Goal: Task Accomplishment & Management: Manage account settings

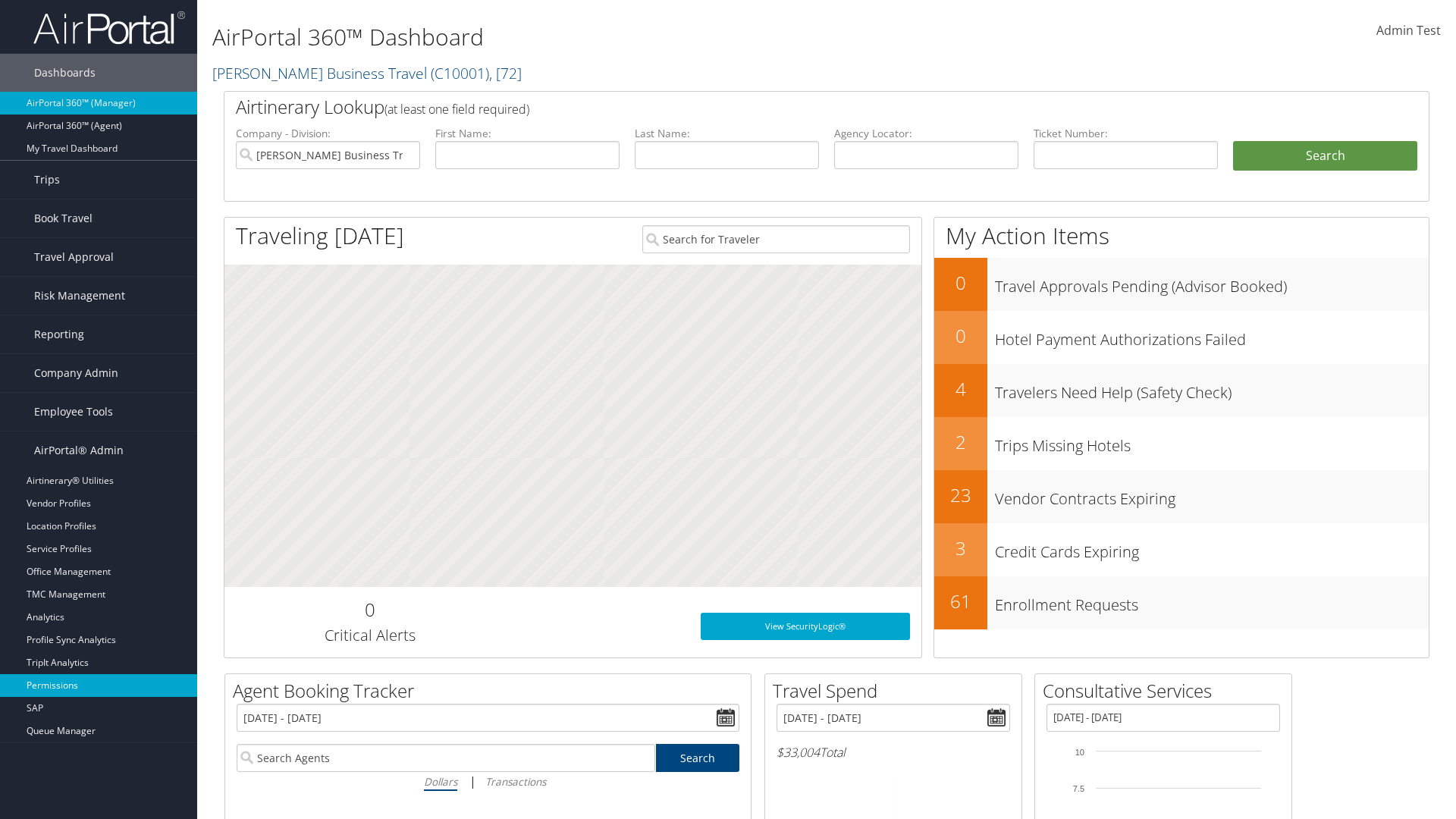
click at [99, 686] on link "Permissions" at bounding box center [98, 685] width 197 height 23
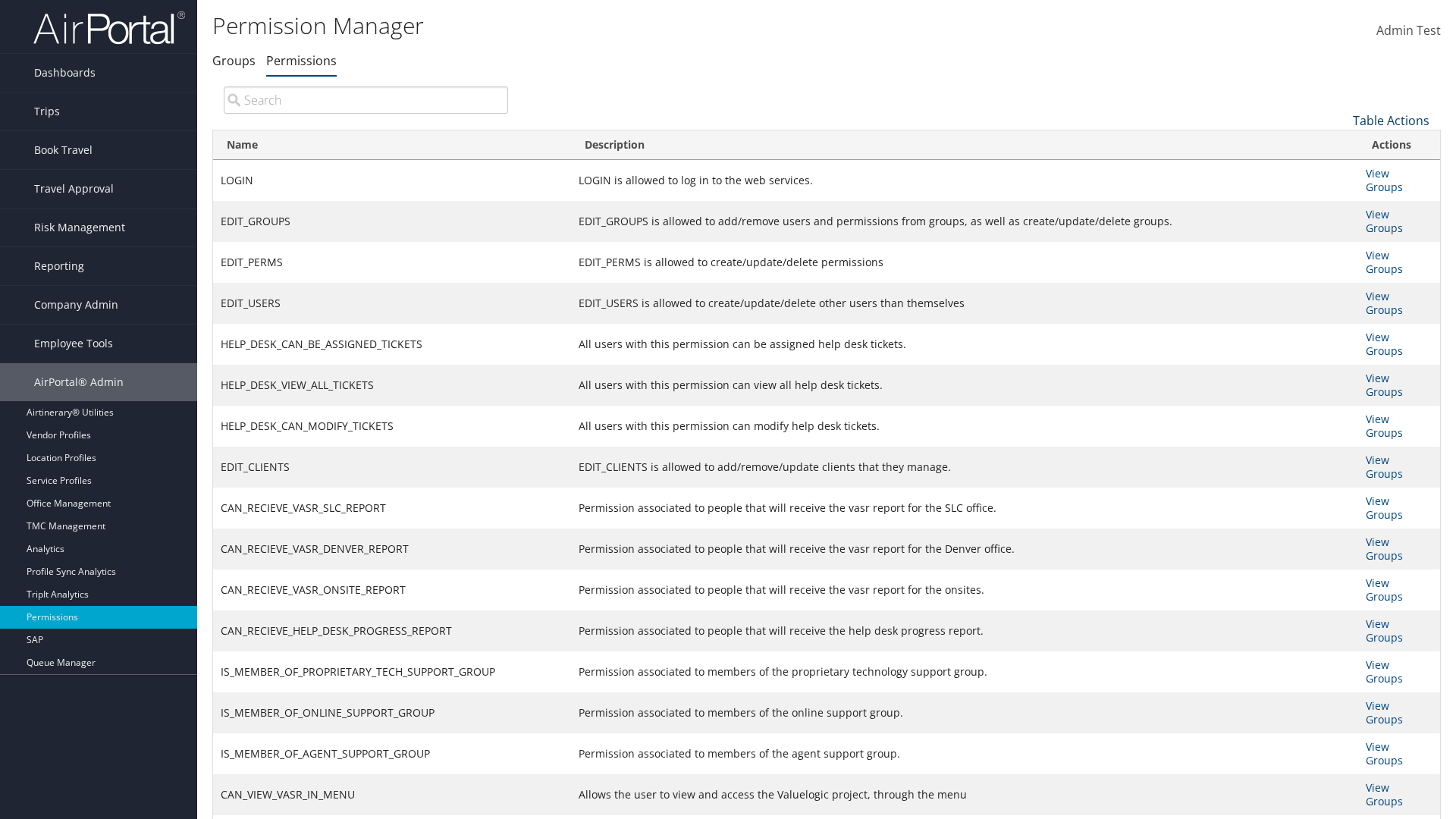
click at [1391, 120] on link "Table Actions" at bounding box center [1391, 120] width 77 height 17
click at [1340, 144] on link "New Record" at bounding box center [1340, 144] width 199 height 26
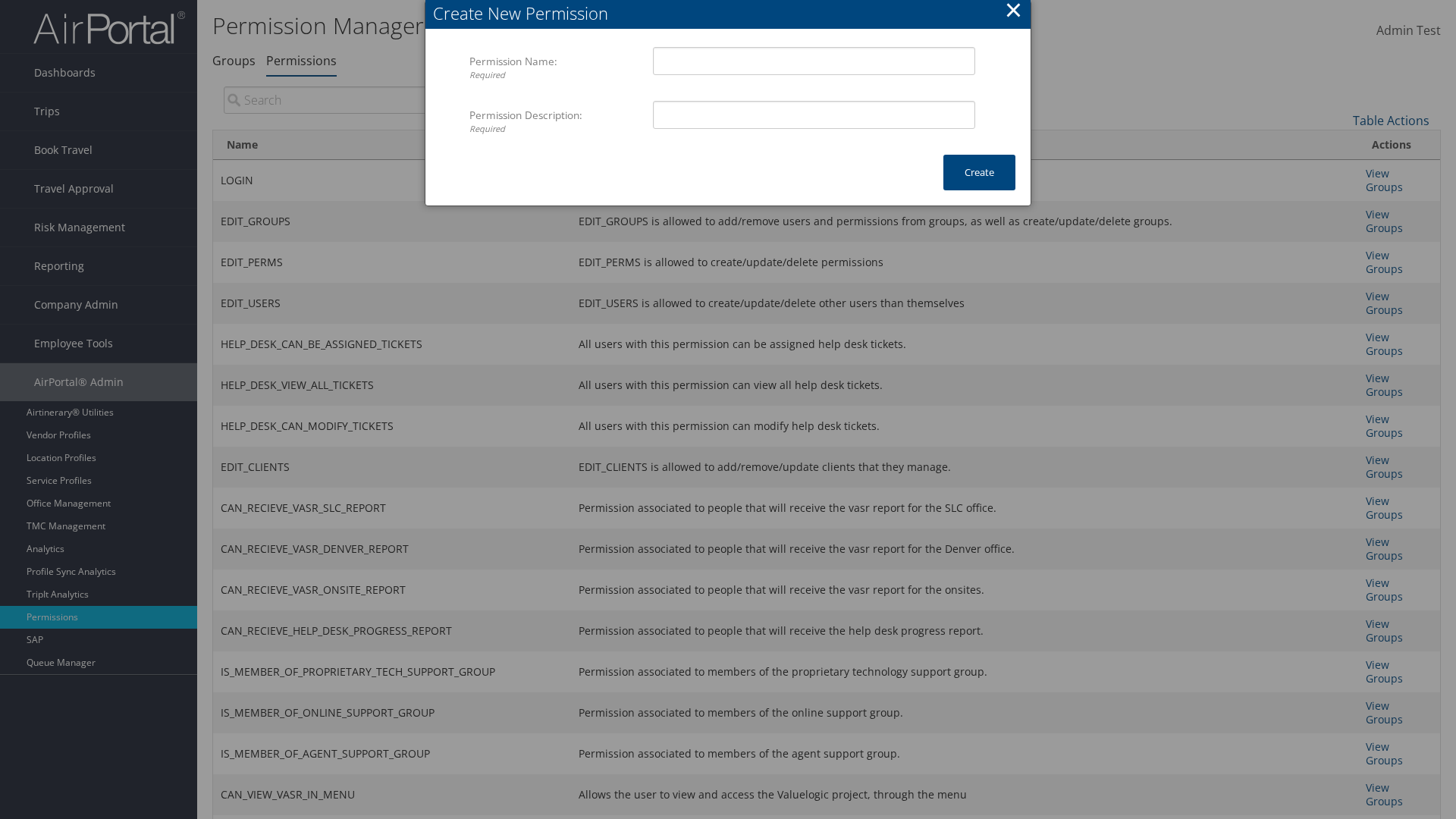
click at [1013, 12] on button "×" at bounding box center [1013, 10] width 18 height 30
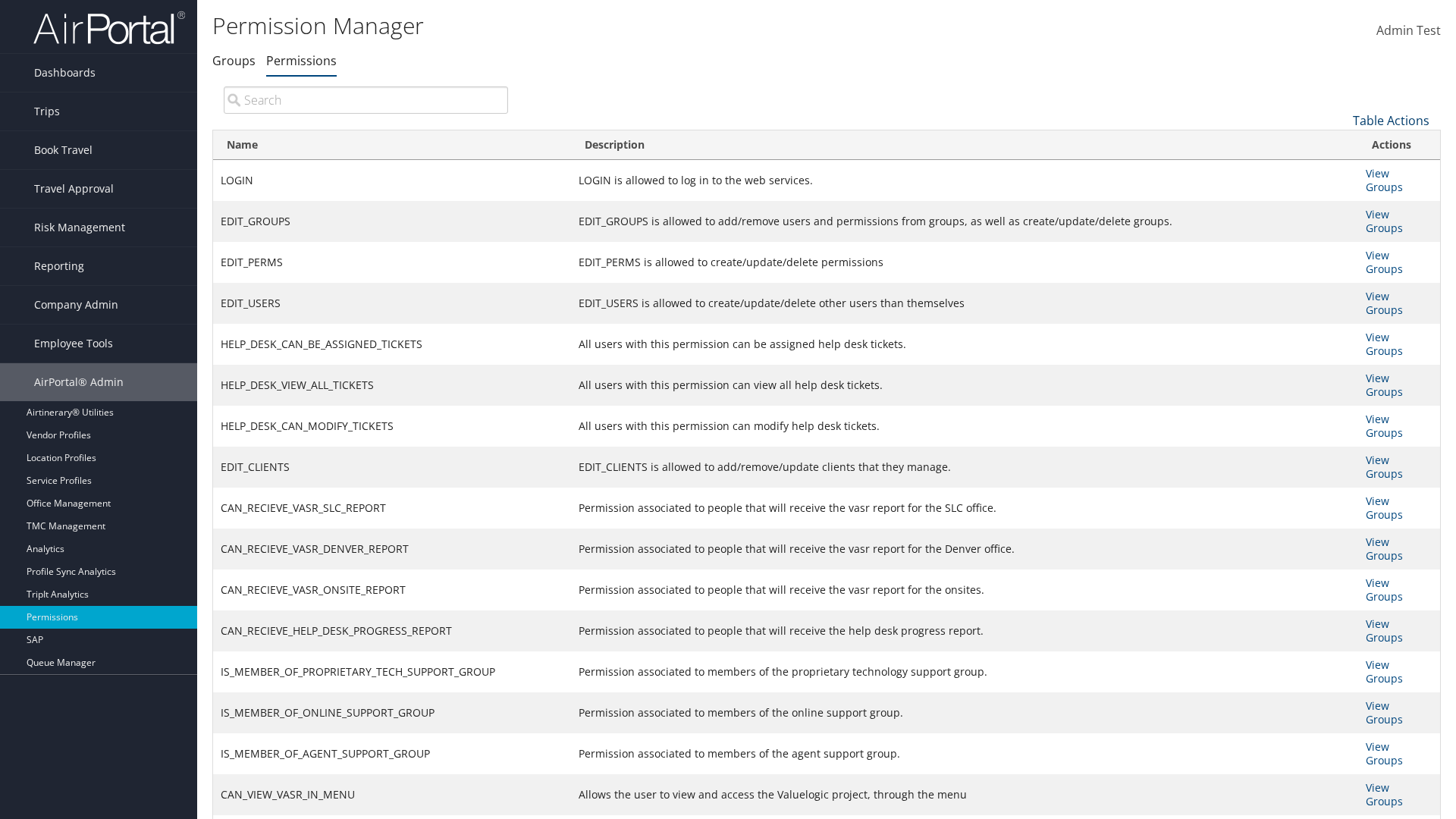
click at [1391, 120] on link "Table Actions" at bounding box center [1391, 120] width 77 height 17
click at [1340, 195] on link "Column Visibility" at bounding box center [1340, 195] width 199 height 26
click at [1340, 145] on link "Name" at bounding box center [1340, 145] width 199 height 26
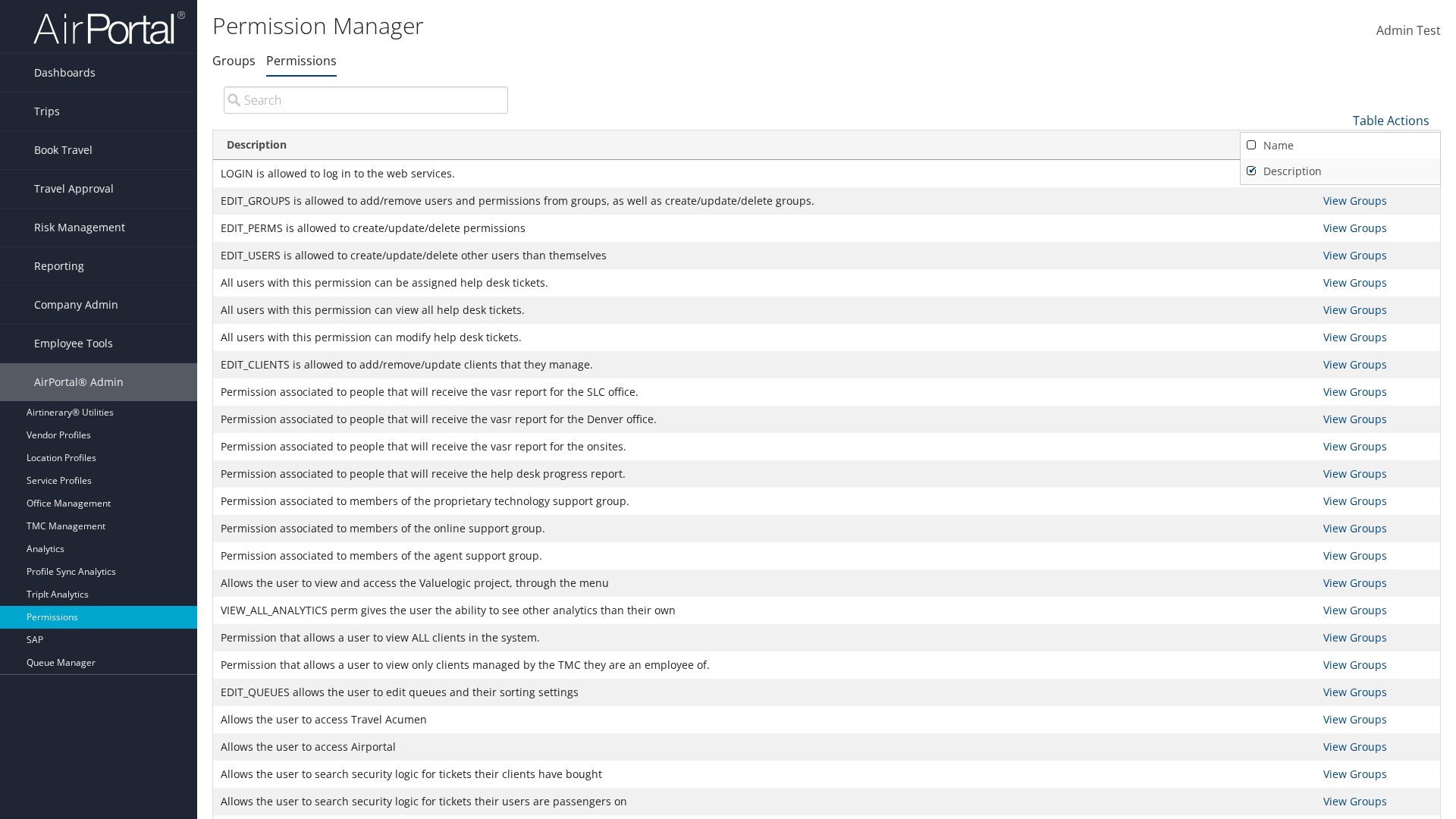
click at [1340, 171] on link "Description" at bounding box center [1340, 171] width 199 height 26
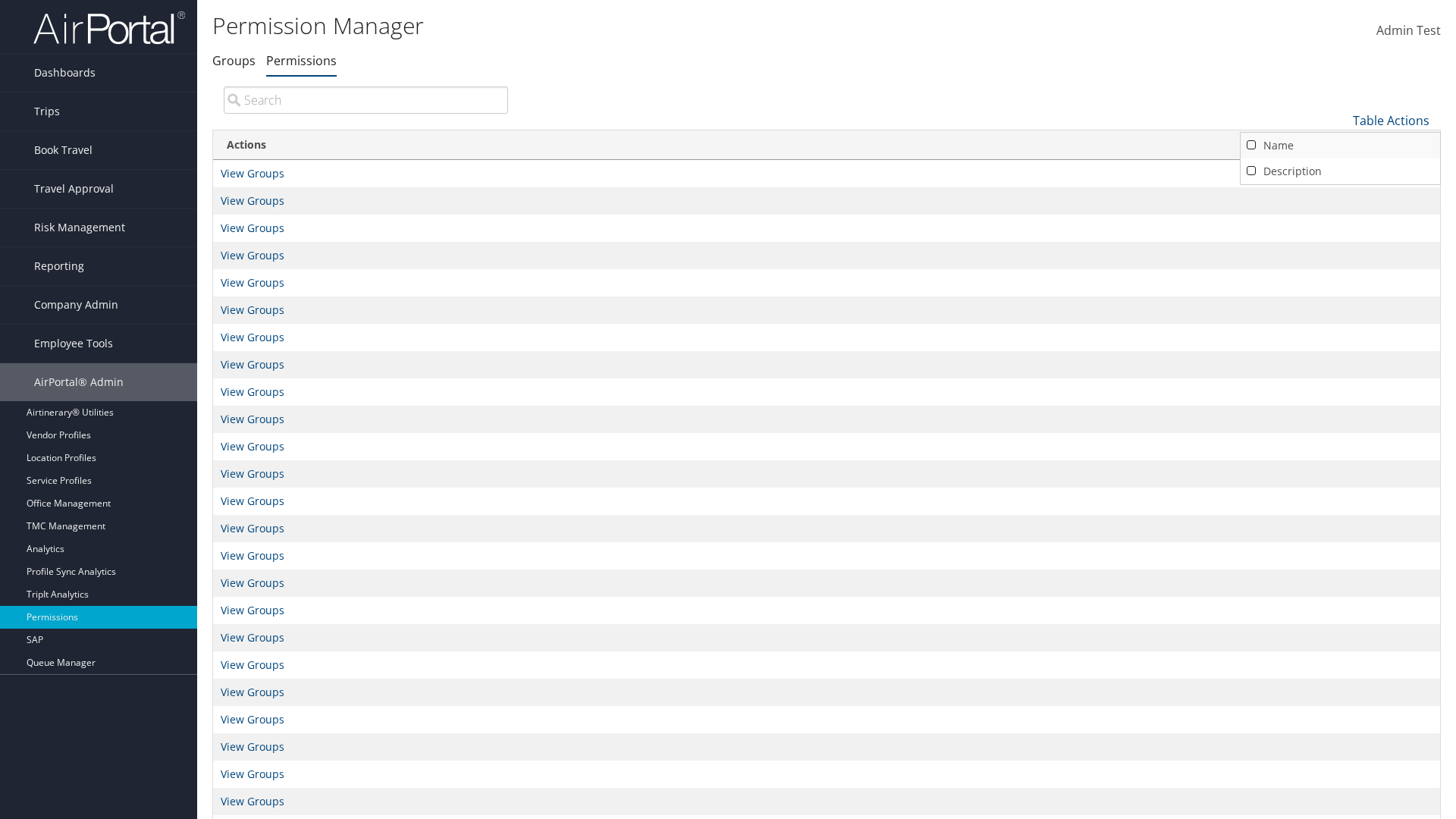
click at [1340, 145] on link "Name" at bounding box center [1340, 145] width 199 height 26
click at [1340, 171] on link "Description" at bounding box center [1340, 171] width 199 height 26
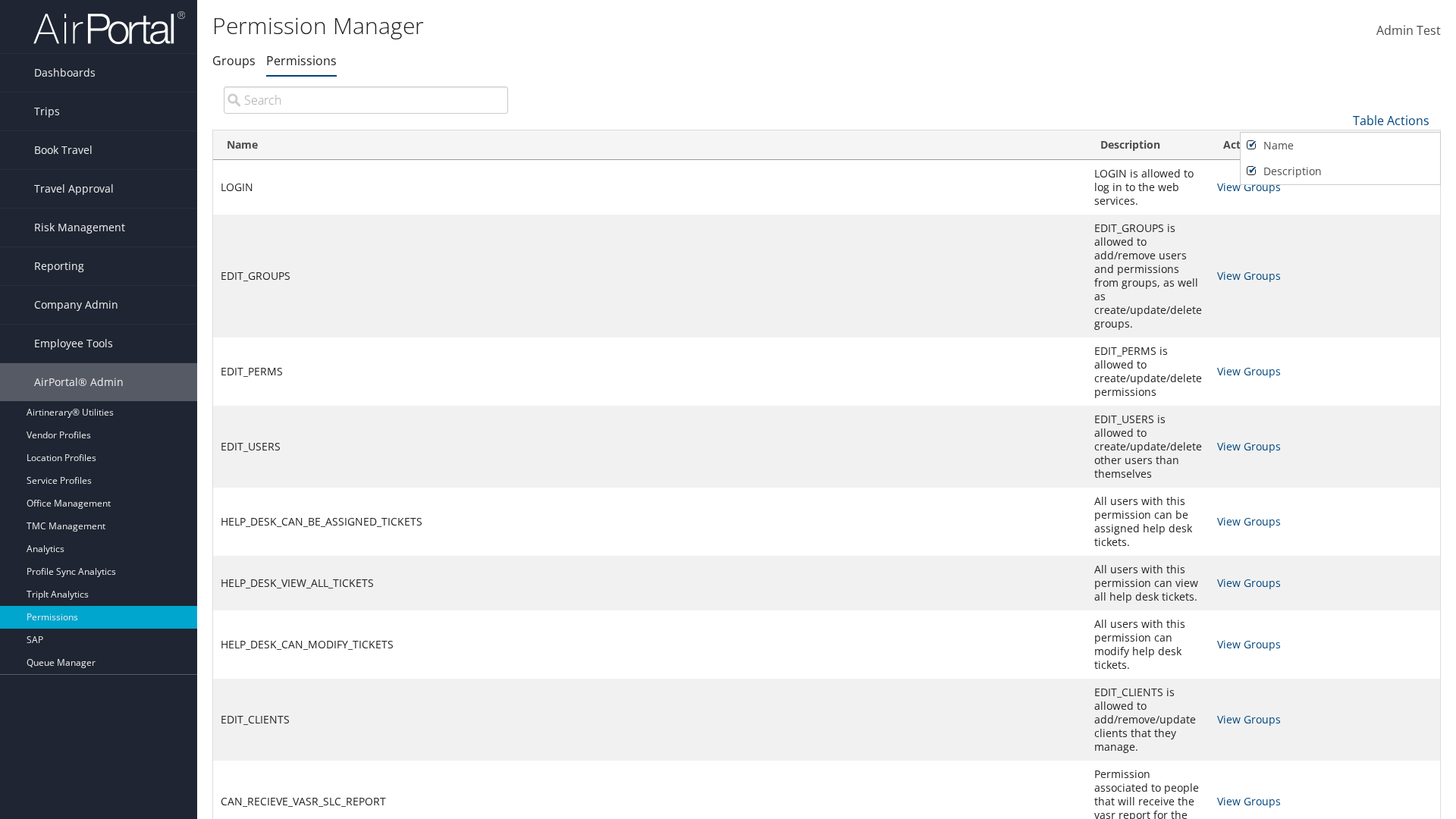
click at [728, 409] on div at bounding box center [728, 409] width 1456 height 819
click at [1391, 120] on link "Table Actions" at bounding box center [1391, 120] width 77 height 17
click at [1340, 221] on link "Page Length" at bounding box center [1340, 221] width 199 height 26
click at [1391, 120] on link "Table Actions" at bounding box center [1391, 120] width 77 height 17
click at [1340, 221] on link "Page Length" at bounding box center [1340, 221] width 199 height 26
